Goal: Answer question/provide support: Answer question/provide support

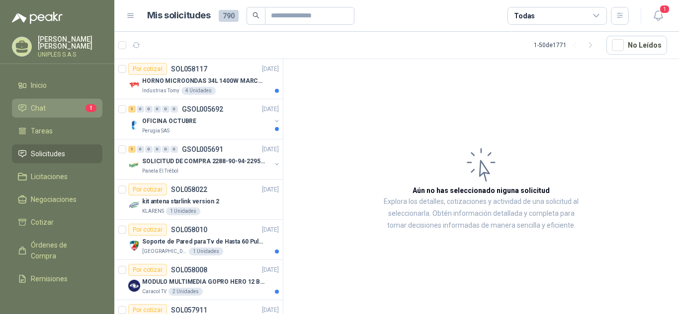
click at [40, 105] on span "Chat" at bounding box center [38, 108] width 15 height 11
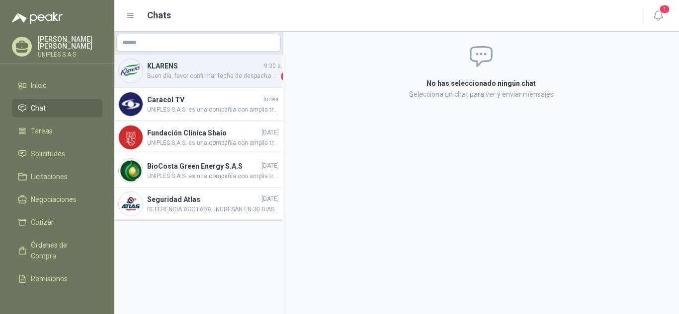
click at [207, 78] on span "Buen dia, favor confirmar fecha de despacho y entrega" at bounding box center [213, 77] width 132 height 10
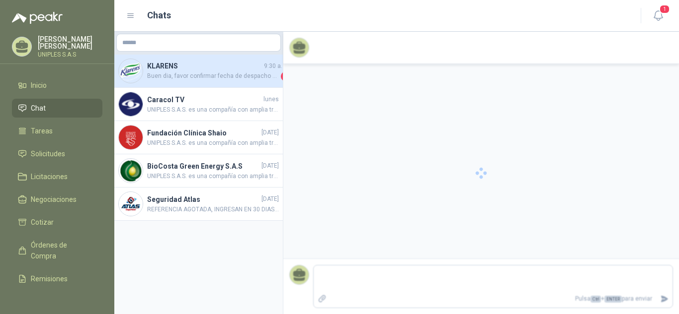
scroll to position [437, 0]
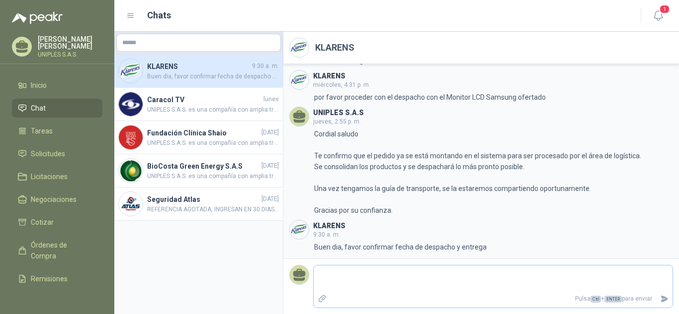
click at [398, 276] on textarea at bounding box center [492, 279] width 359 height 23
click at [663, 17] on icon "button" at bounding box center [658, 15] width 12 height 12
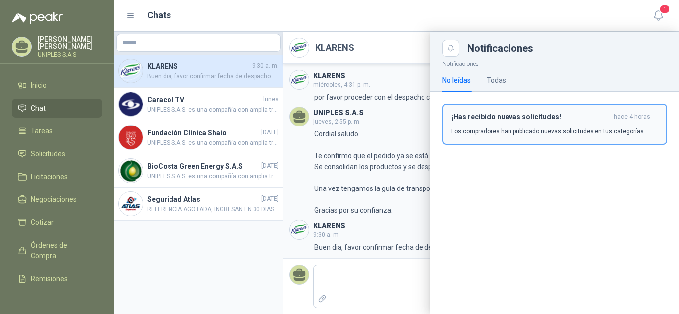
click at [516, 113] on h3 "¡Has recibido nuevas solicitudes!" at bounding box center [530, 117] width 158 height 8
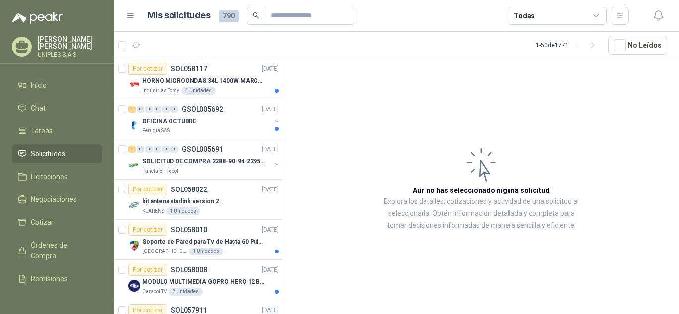
click at [600, 15] on icon at bounding box center [596, 15] width 9 height 9
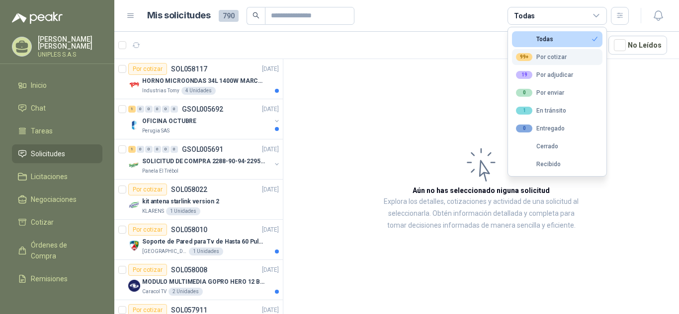
click at [549, 56] on div "99+ Por cotizar" at bounding box center [541, 57] width 51 height 8
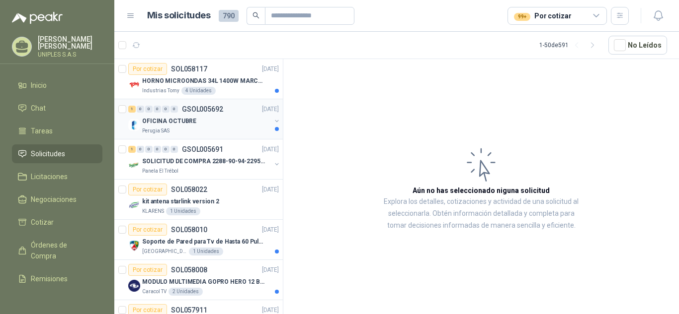
click at [211, 108] on p "GSOL005692" at bounding box center [202, 109] width 41 height 7
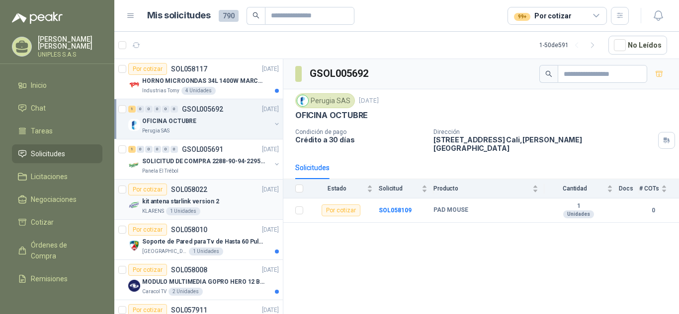
click at [189, 190] on p "SOL058022" at bounding box center [189, 189] width 36 height 7
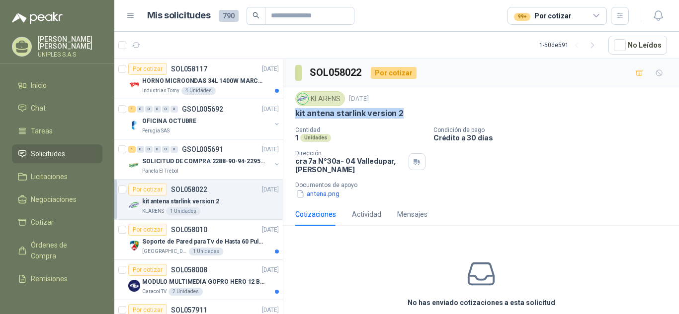
drag, startPoint x: 400, startPoint y: 114, endPoint x: 293, endPoint y: 118, distance: 107.4
click at [293, 118] on div "KLARENS [DATE] kit antena starlink version 2 Cantidad 1 Unidades Condición de p…" at bounding box center [480, 145] width 395 height 116
copy p "kit antena starlink version 2"
